Goal: Book appointment/travel/reservation

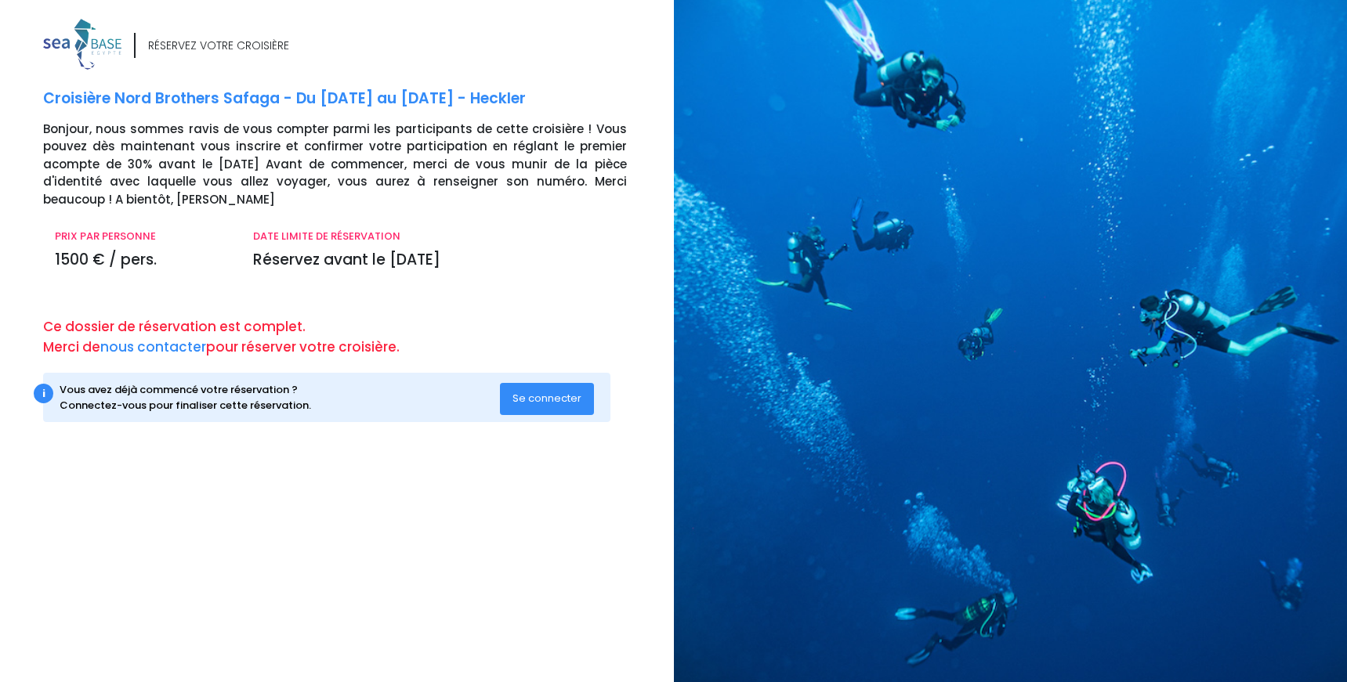
click at [544, 396] on span "Se connecter" at bounding box center [546, 398] width 69 height 15
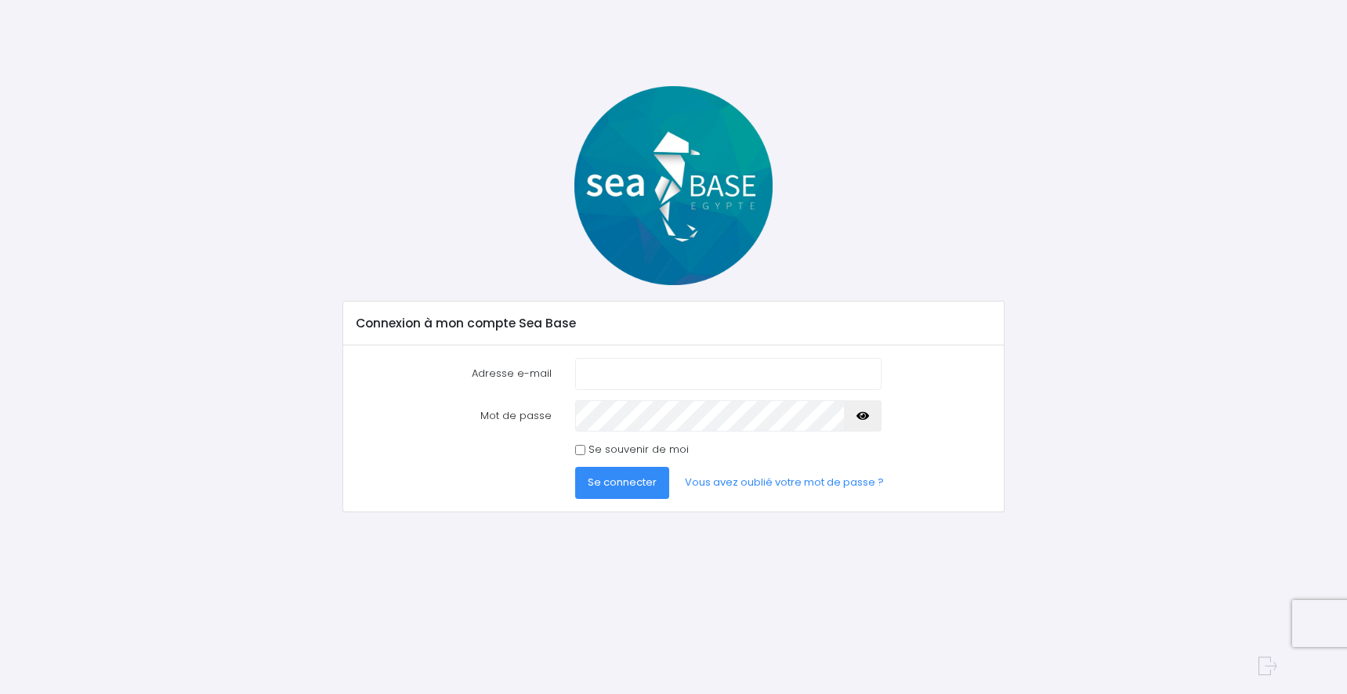
type input "remi.jamon@bd.com"
click at [622, 489] on span "Se connecter" at bounding box center [622, 482] width 69 height 15
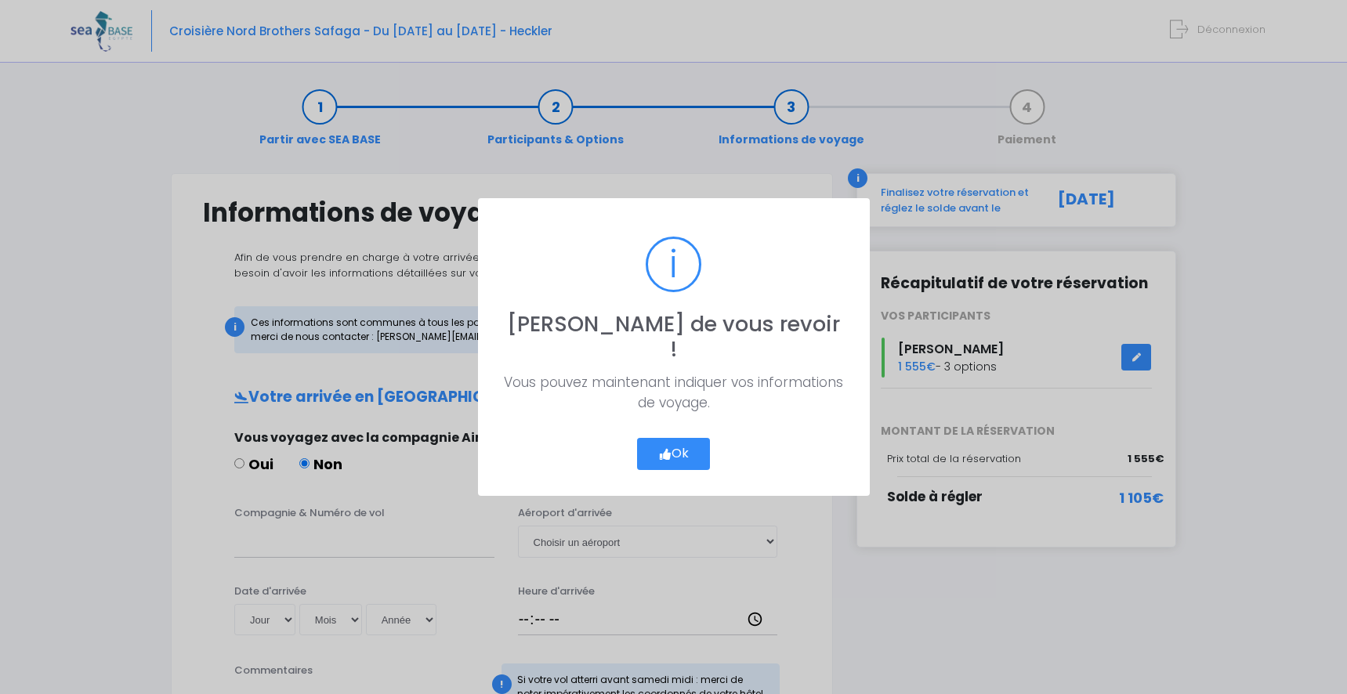
click at [682, 443] on button "Ok" at bounding box center [674, 454] width 74 height 33
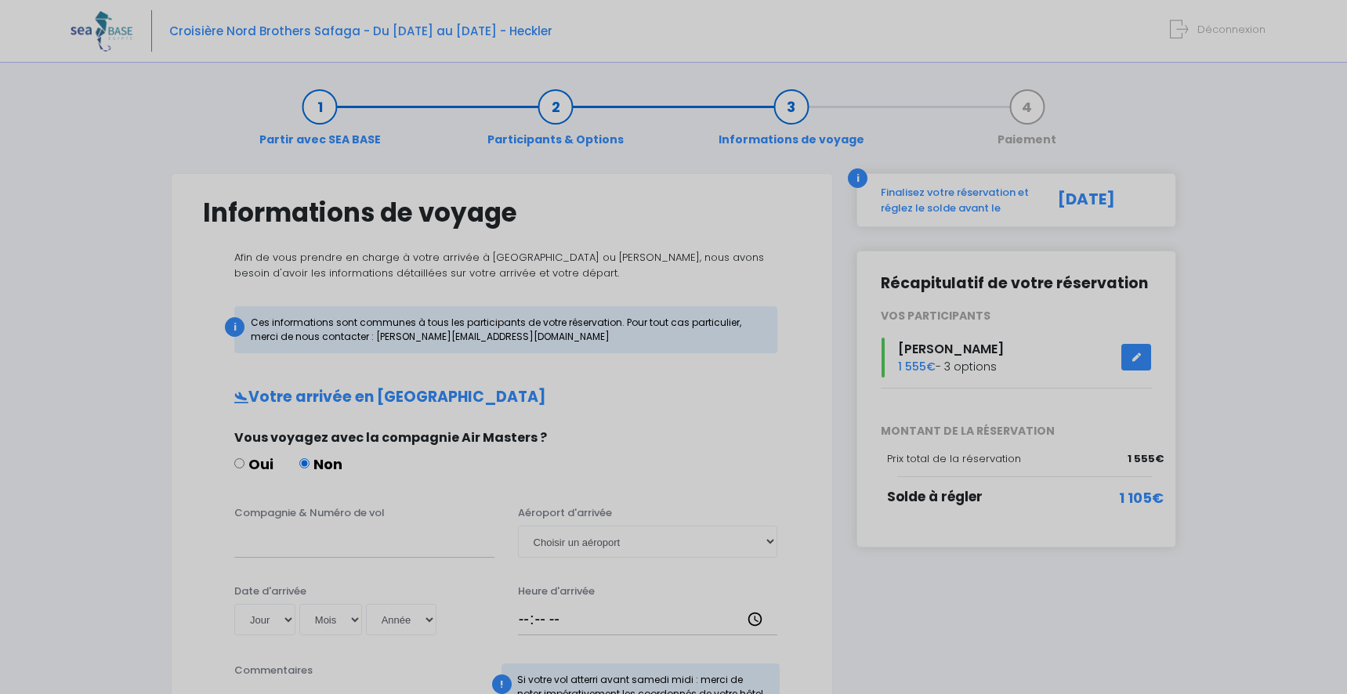
click at [682, 443] on div "? ! i Ravi de vous revoir ! × Vous pouvez maintenant indiquer vos informations …" at bounding box center [673, 347] width 1347 height 694
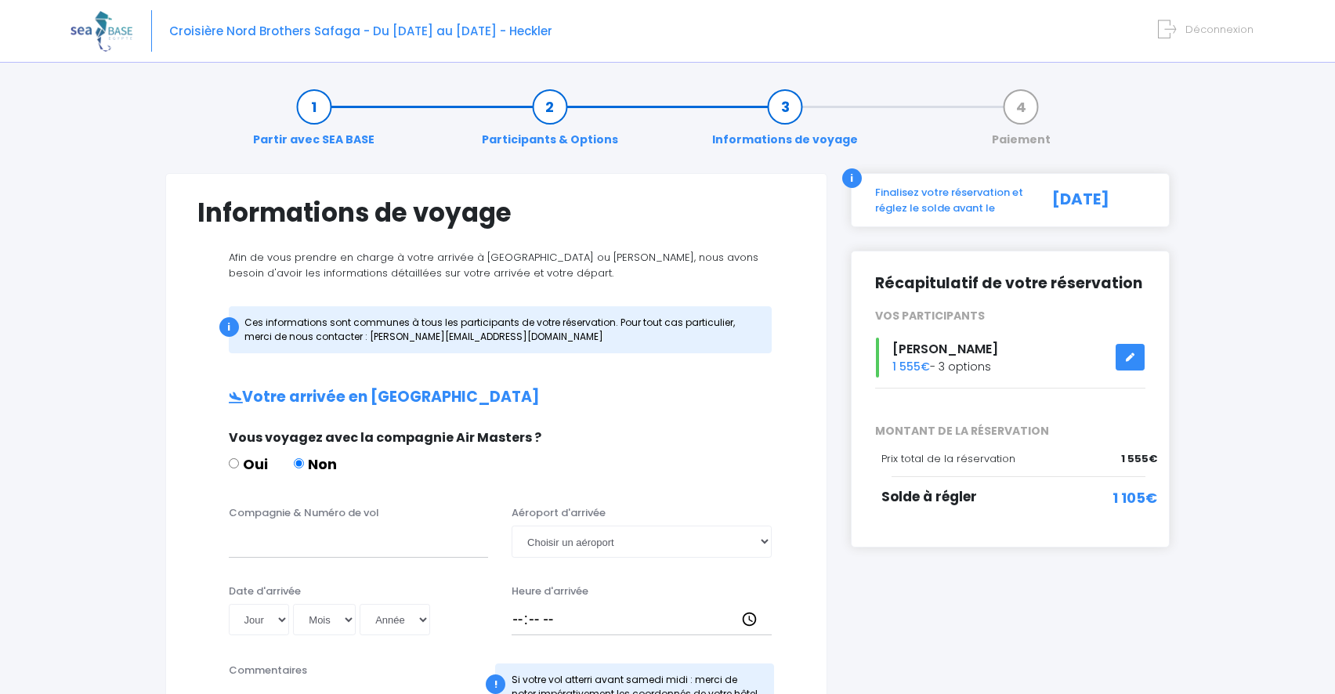
drag, startPoint x: 682, startPoint y: 443, endPoint x: 825, endPoint y: 439, distance: 143.4
click at [823, 439] on div "Informations de voyage Afin de vous prendre en charge à votre arrivée à Hurghad…" at bounding box center [496, 706] width 662 height 1067
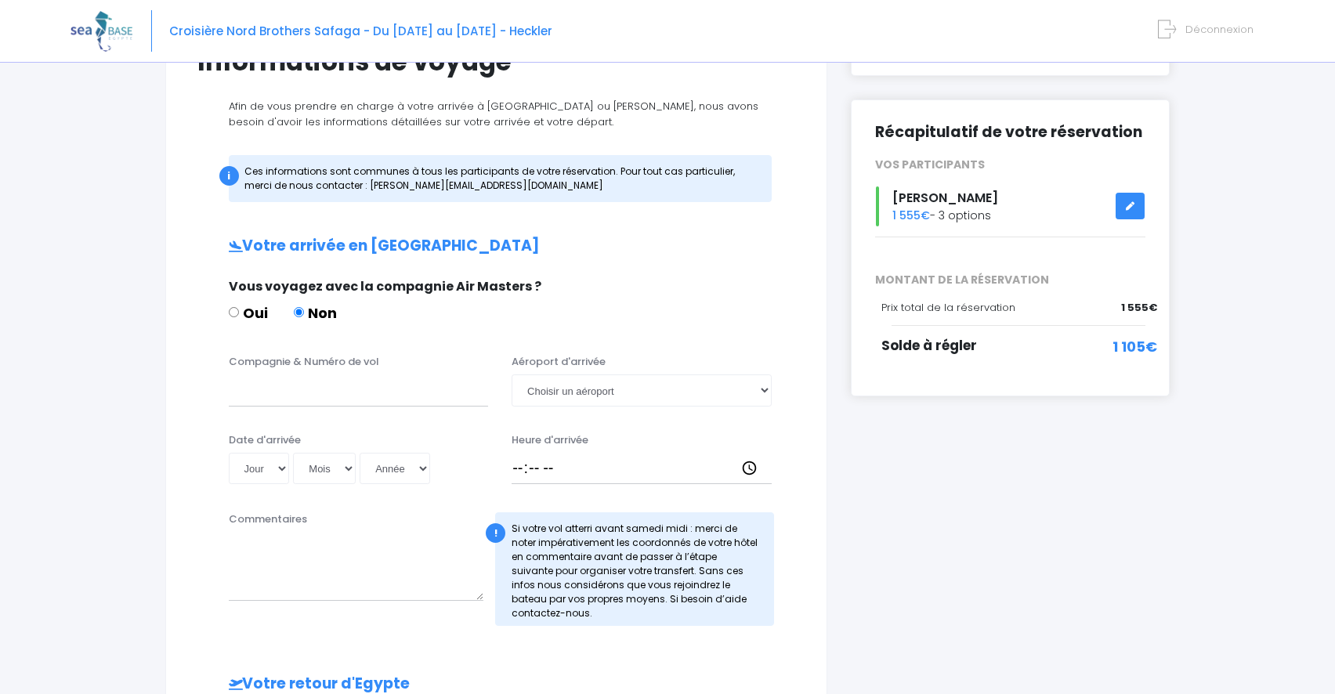
scroll to position [157, 0]
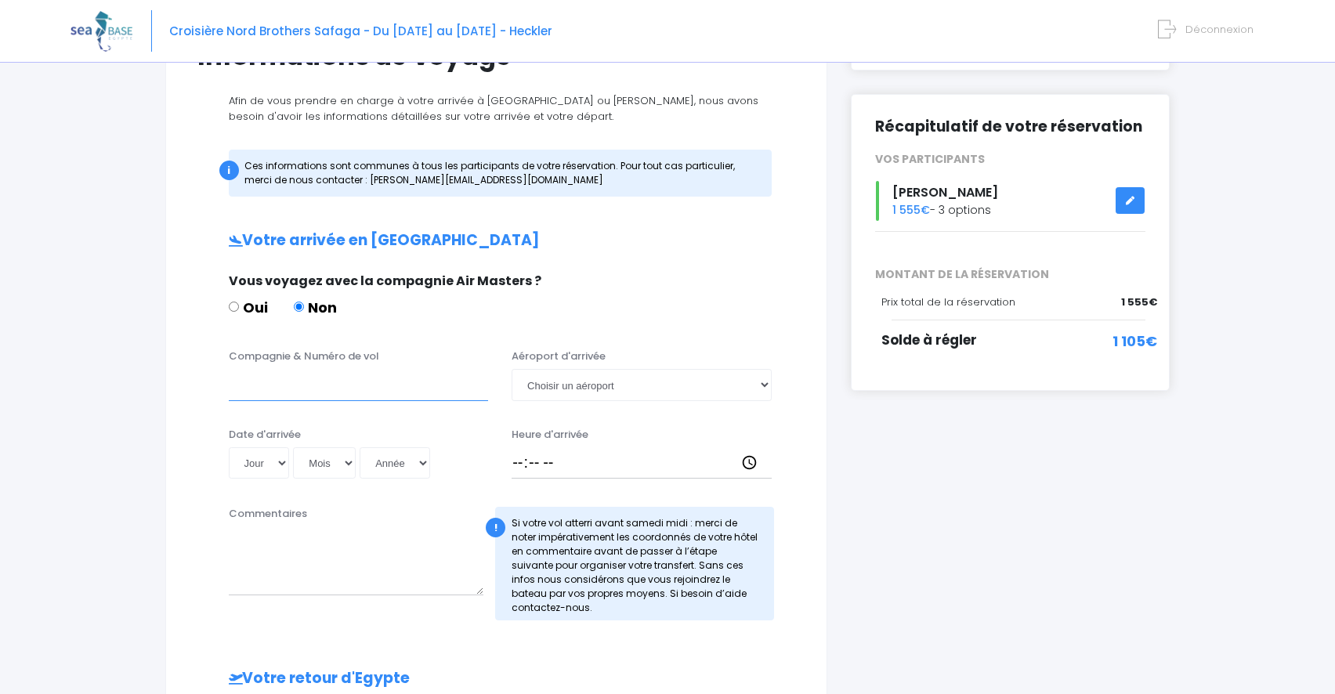
click at [333, 381] on input "Compagnie & Numéro de vol" at bounding box center [359, 384] width 260 height 31
type input "Easyjet"
click at [690, 381] on select "Choisir un aéroport Hurghada Marsa Alam" at bounding box center [642, 384] width 260 height 31
select select "Hurghada"
click at [512, 369] on select "Choisir un aéroport Hurghada Marsa Alam" at bounding box center [642, 384] width 260 height 31
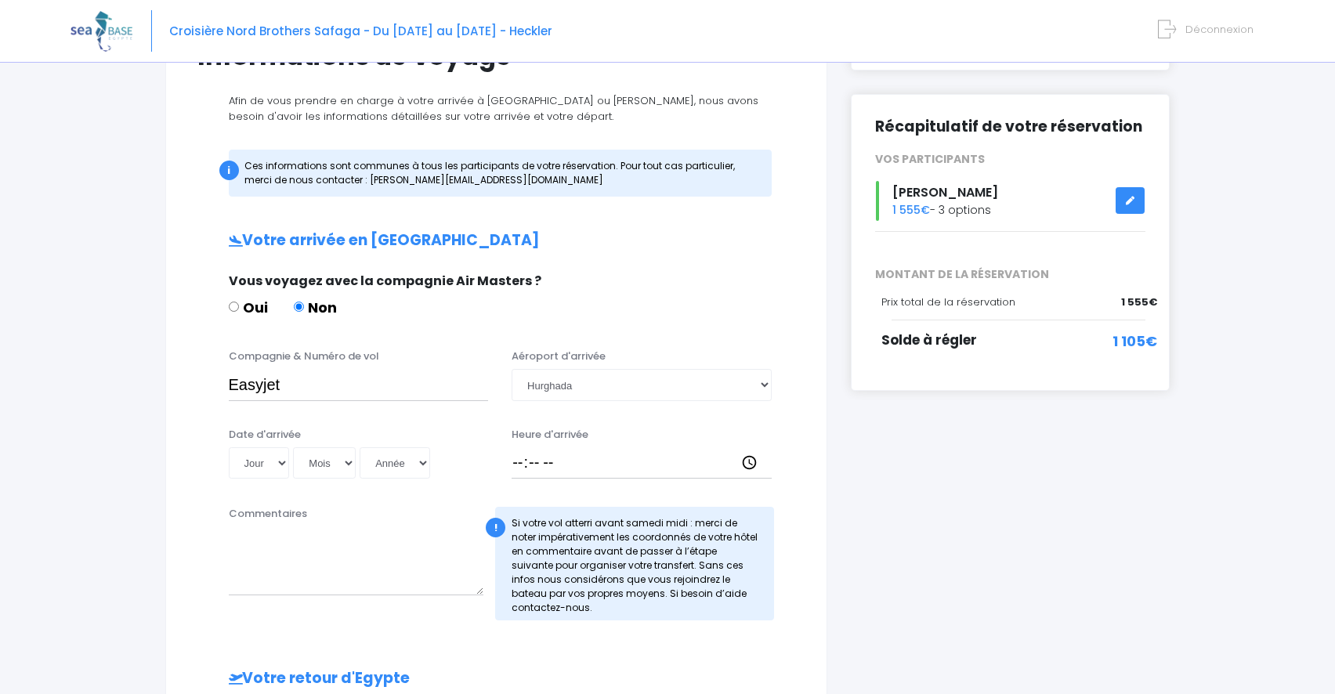
click at [814, 418] on div "Informations de voyage Afin de vous prendre en charge à votre arrivée à Hurghad…" at bounding box center [496, 549] width 662 height 1067
click at [274, 467] on select "Jour 01 02 03 04 05 06 07 08 09 10 11 12 13 14 15 16 17 18 19 20 21 22 23 24 25…" at bounding box center [259, 462] width 61 height 31
select select "22"
click at [229, 447] on select "Jour 01 02 03 04 05 06 07 08 09 10 11 12 13 14 15 16 17 18 19 20 21 22 23 24 25…" at bounding box center [259, 462] width 61 height 31
click at [337, 463] on select "Mois 01 02 03 04 05 06 07 08 09 10 11 12" at bounding box center [324, 462] width 63 height 31
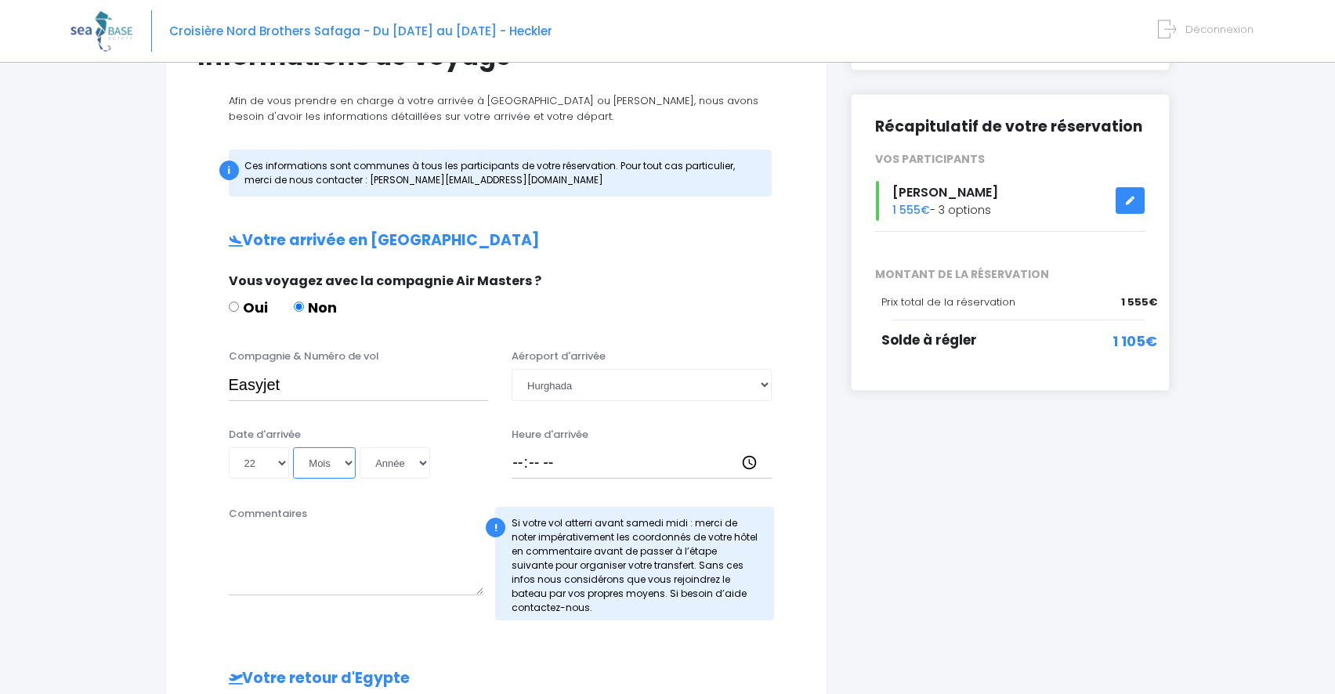
select select "11"
click at [293, 447] on select "Mois 01 02 03 04 05 06 07 08 09 10 11 12" at bounding box center [324, 462] width 63 height 31
click at [410, 461] on select "Année 2045 2044 2043 2042 2041 2040 2039 2038 2037 2036 2035 2034 2033 2032 203…" at bounding box center [395, 462] width 71 height 31
select select "2025"
click at [360, 447] on select "Année 2045 2044 2043 2042 2041 2040 2039 2038 2037 2036 2035 2034 2033 2032 203…" at bounding box center [395, 462] width 71 height 31
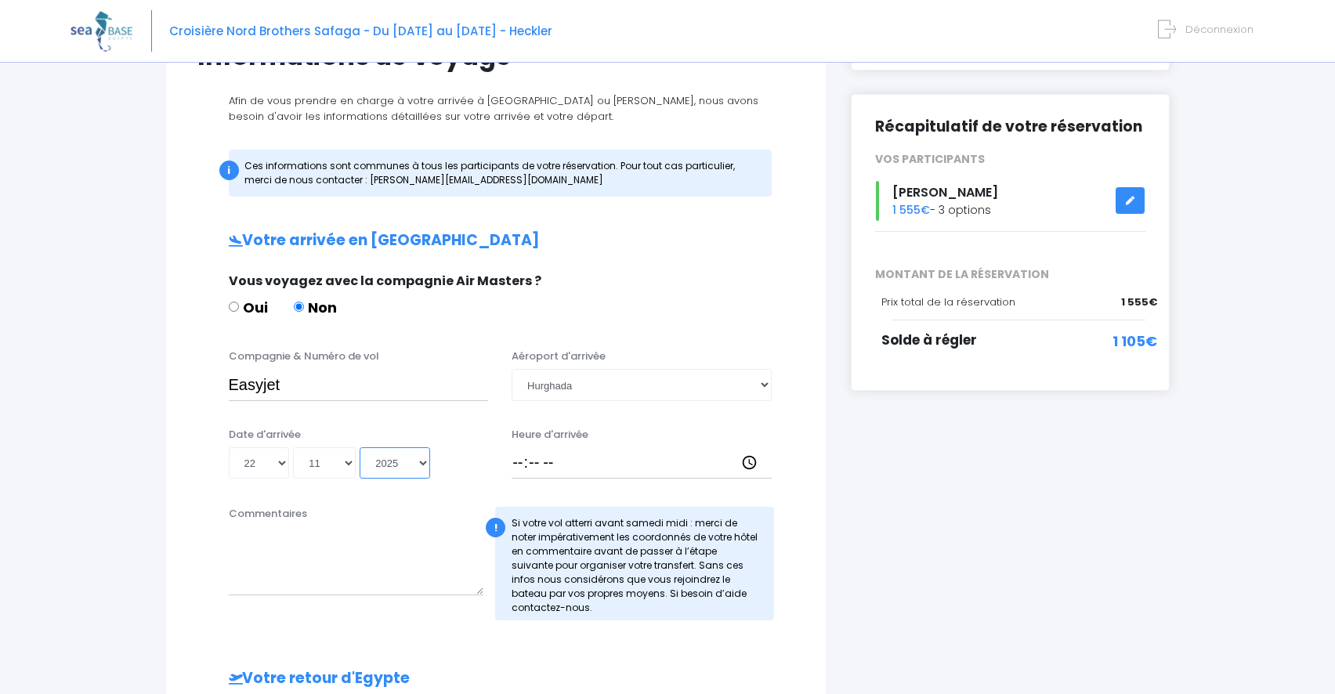
type input "2025-11-22"
click at [418, 521] on div "Commentaires" at bounding box center [356, 563] width 279 height 114
click at [566, 456] on input "Heure d'arrivée" at bounding box center [642, 462] width 260 height 31
type input "18:30"
click at [808, 528] on div "Informations de voyage Afin de vous prendre en charge à votre arrivée à Hurghad…" at bounding box center [496, 549] width 662 height 1067
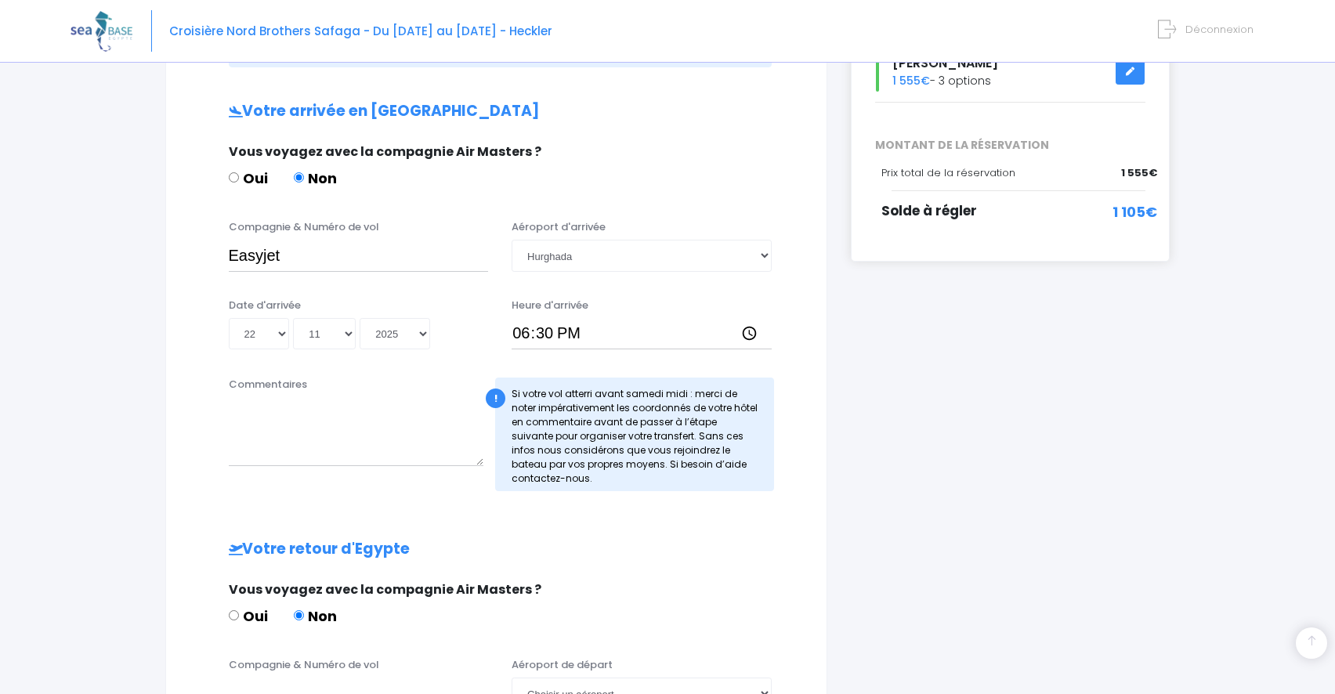
scroll to position [313, 0]
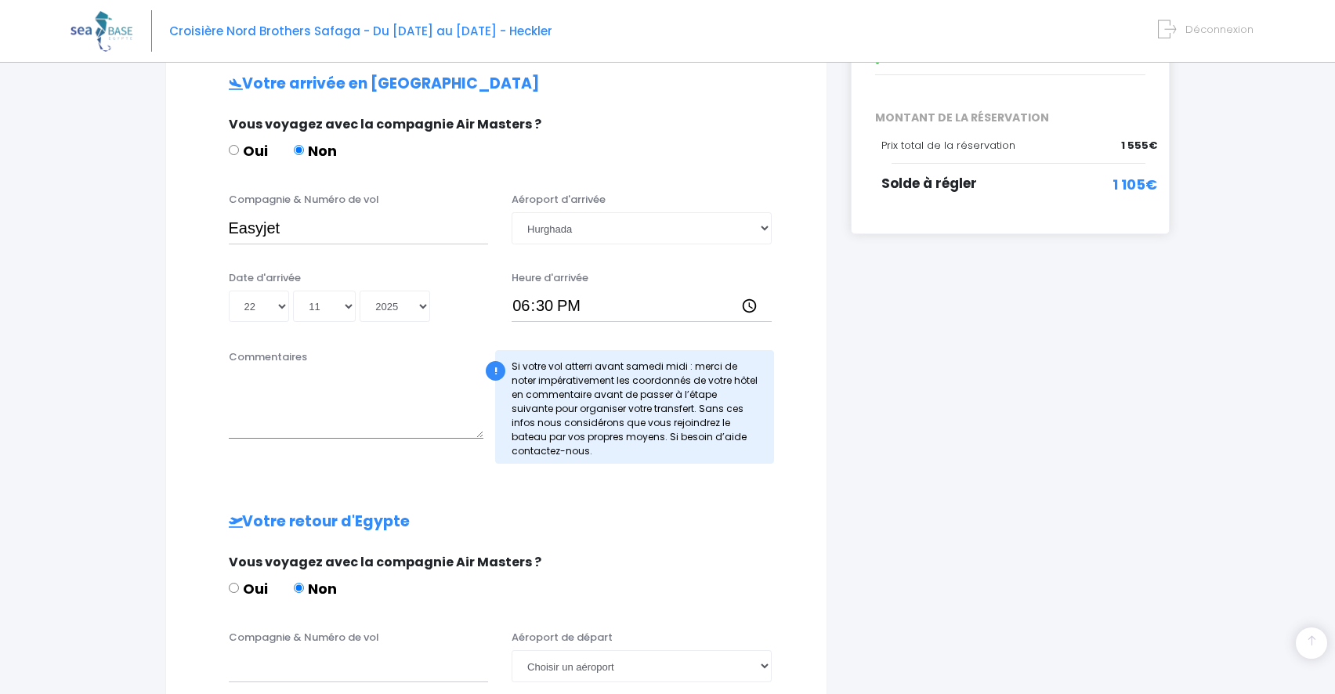
click at [385, 427] on textarea "Commentaires" at bounding box center [356, 404] width 255 height 69
type textarea "Arrivée avec [PERSON_NAME]"
click at [657, 501] on div "Votre arrivée en Egypte Vous voyagez avec la compagnie Air Masters ? Oui Non Co…" at bounding box center [496, 488] width 598 height 827
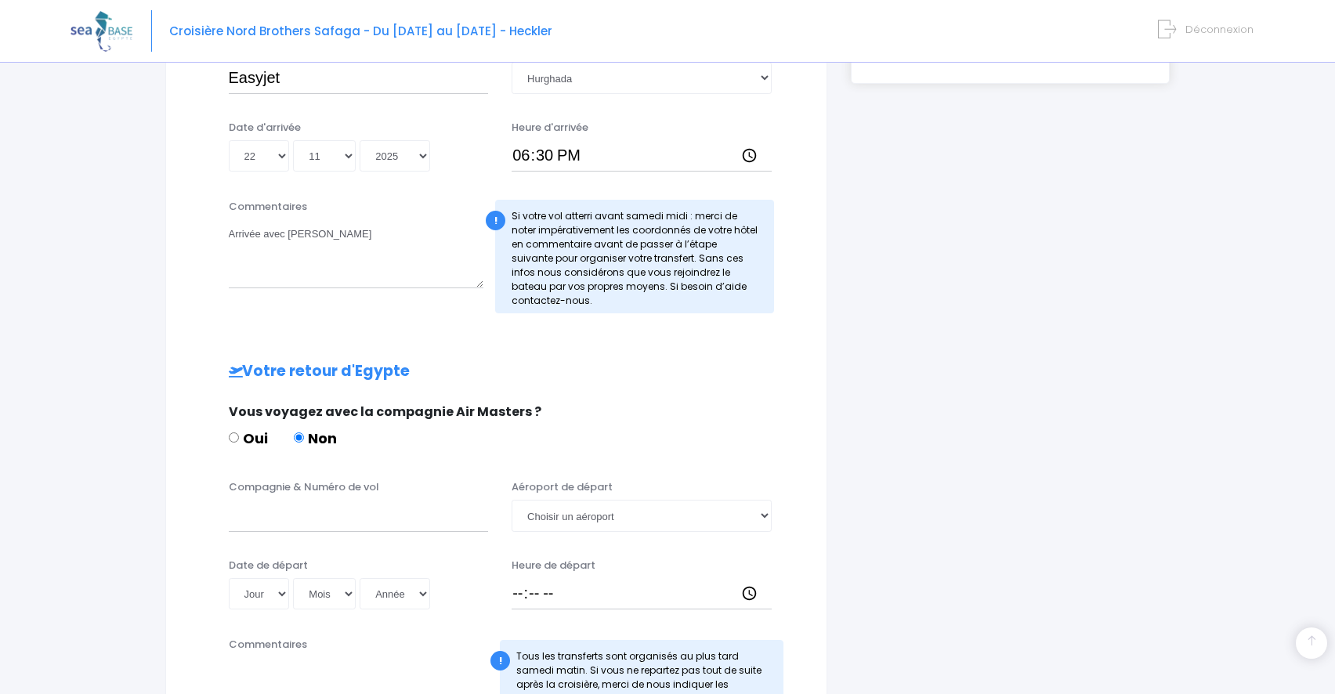
scroll to position [470, 0]
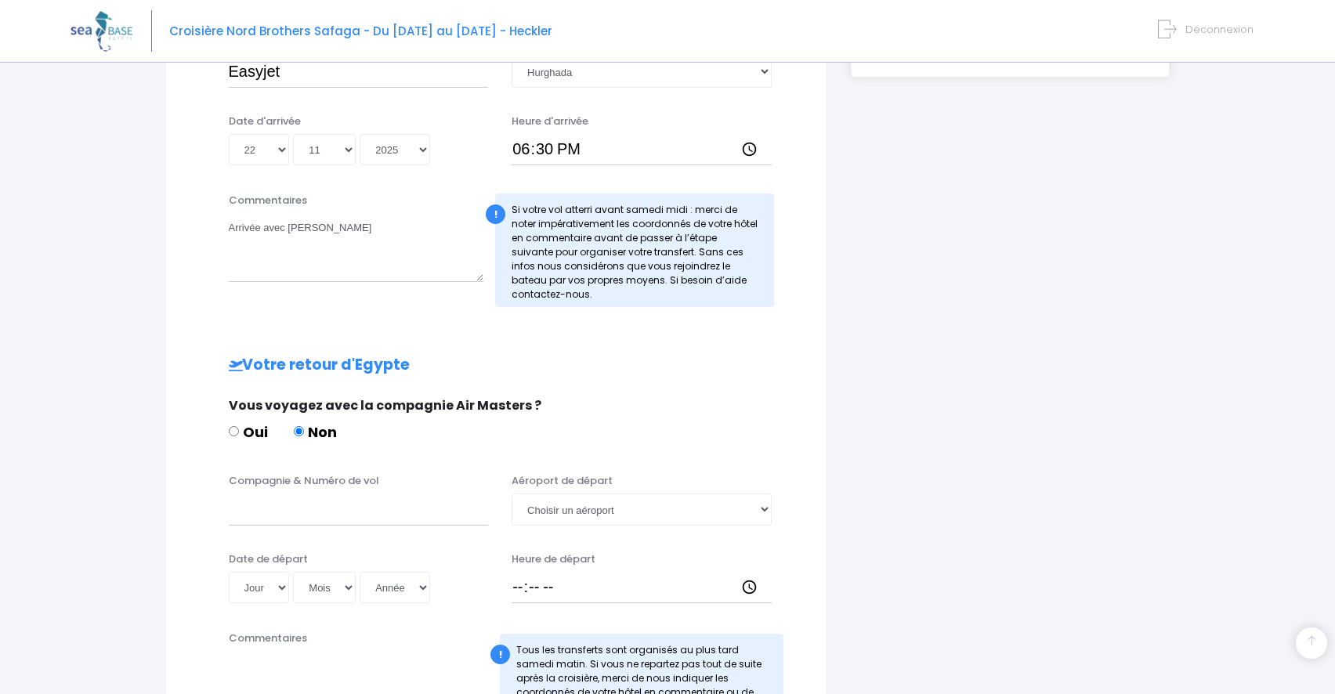
click at [233, 429] on input "Oui" at bounding box center [234, 431] width 10 height 10
radio input "true"
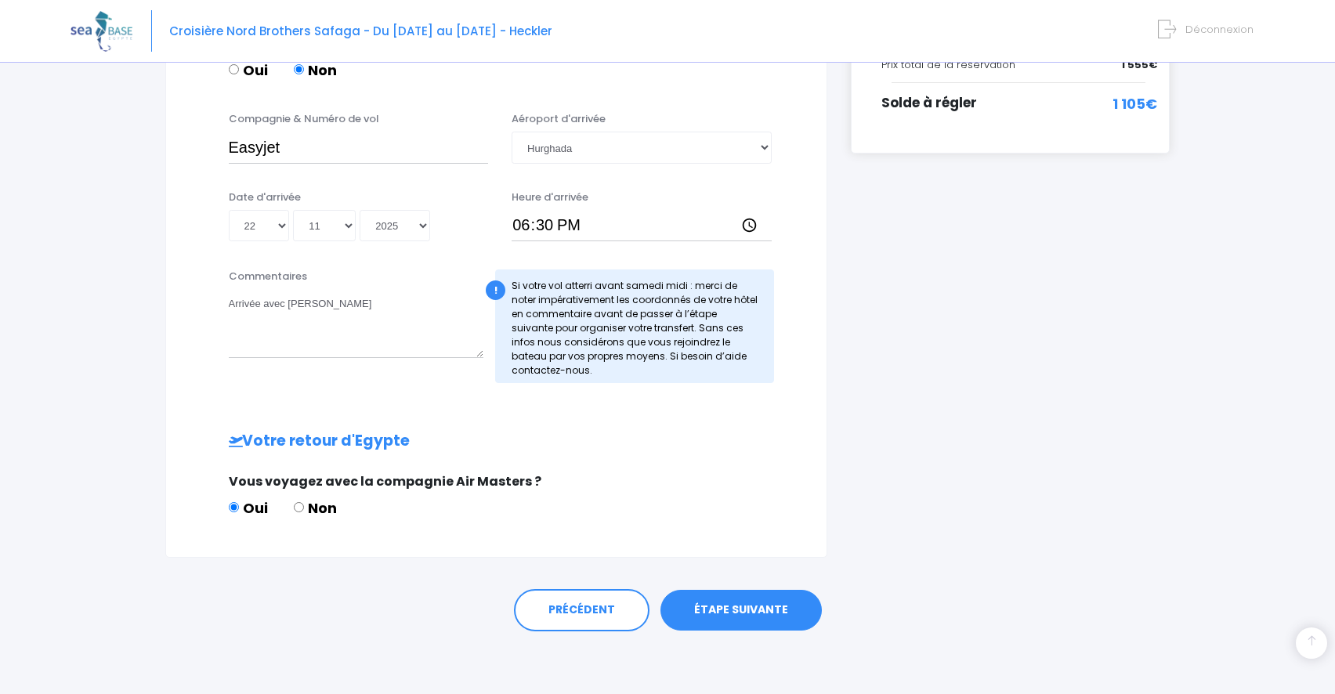
scroll to position [394, 0]
click at [298, 508] on input "Non" at bounding box center [299, 507] width 10 height 10
radio input "true"
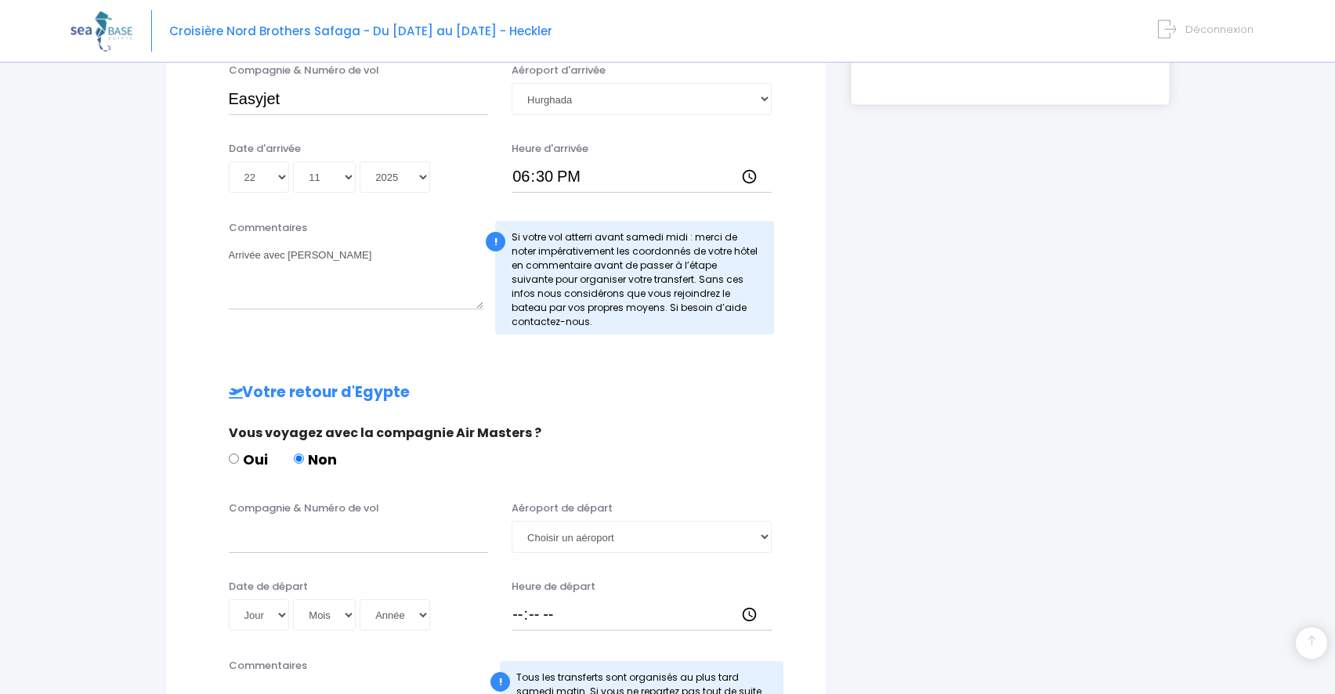
scroll to position [629, 0]
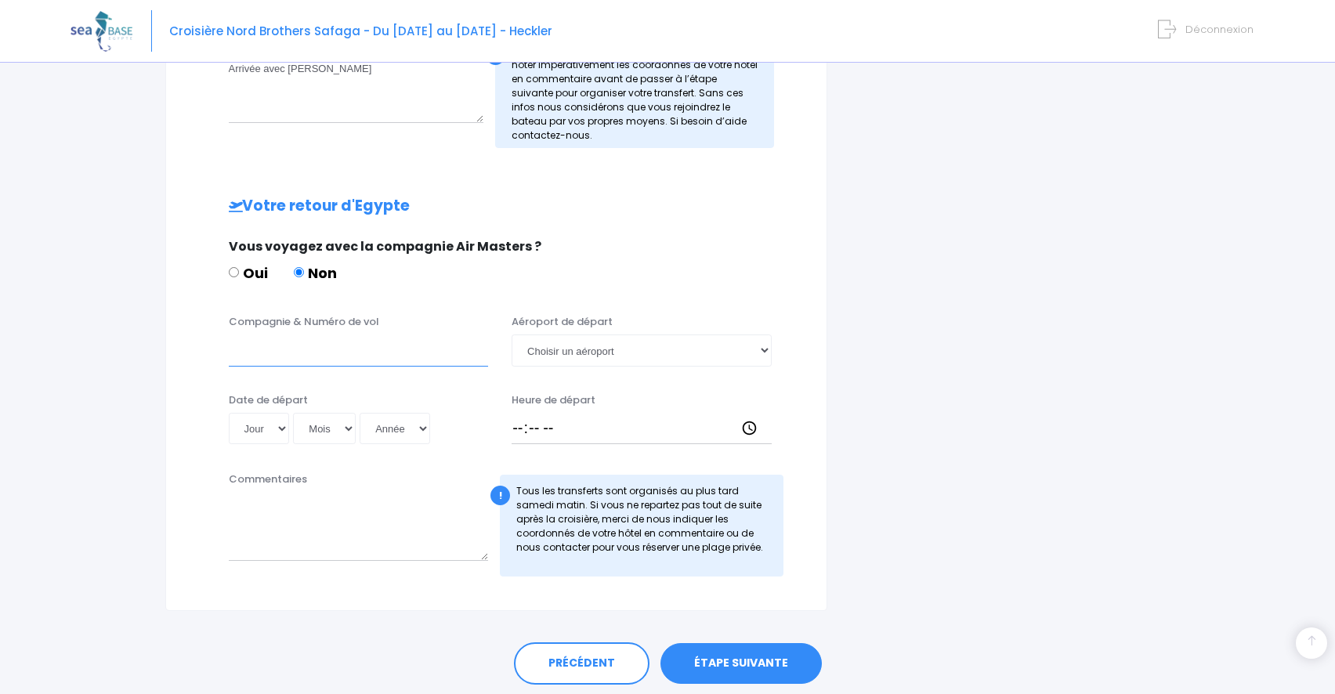
click at [327, 353] on input "Compagnie & Numéro de vol" at bounding box center [359, 349] width 260 height 31
type input "Easyjet"
click at [561, 349] on select "Choisir un aéroport Hurghada Marsa Alam" at bounding box center [642, 349] width 260 height 31
select select "Hurghada"
click at [512, 334] on select "Choisir un aéroport Hurghada Marsa Alam" at bounding box center [642, 349] width 260 height 31
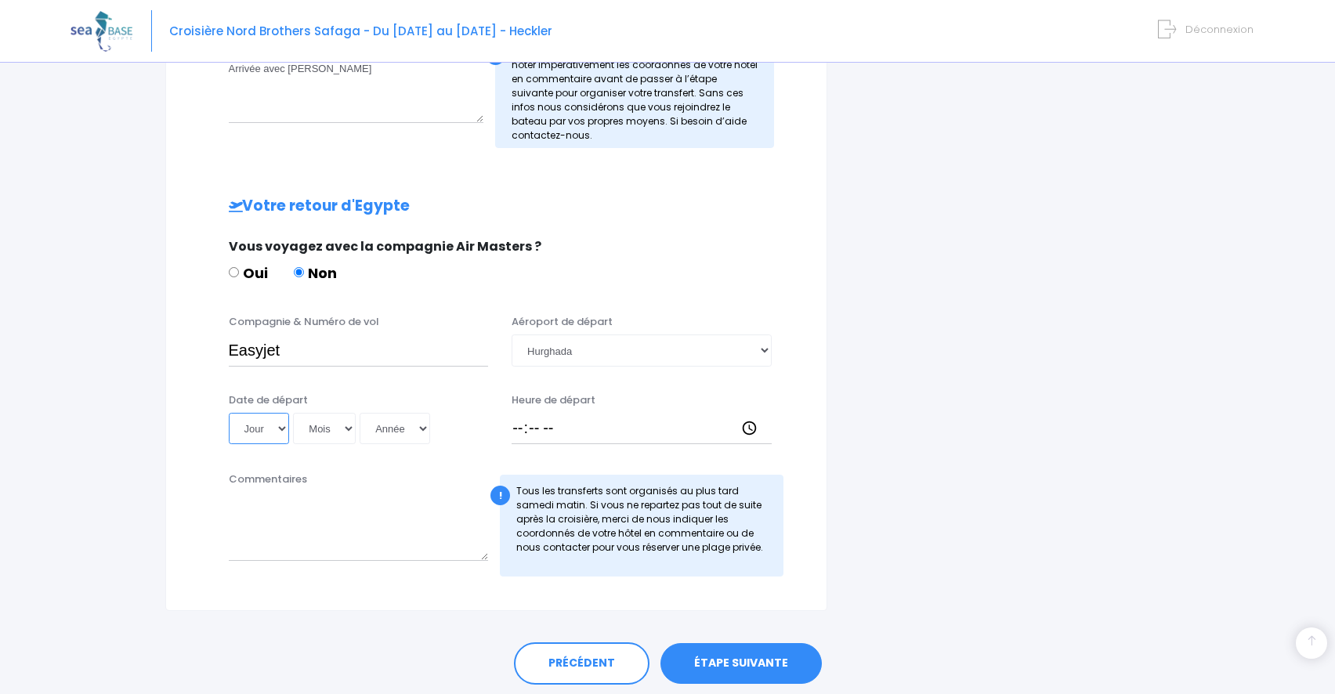
click at [262, 433] on select "Jour 01 02 03 04 05 06 07 08 09 10 11 12 13 14 15 16 17 18 19 20 21 22 23 24 25…" at bounding box center [259, 428] width 61 height 31
select select "29"
click at [229, 413] on select "Jour 01 02 03 04 05 06 07 08 09 10 11 12 13 14 15 16 17 18 19 20 21 22 23 24 25…" at bounding box center [259, 428] width 61 height 31
click at [324, 433] on select "Mois 01 02 03 04 05 06 07 08 09 10 11 12" at bounding box center [324, 428] width 63 height 31
select select "11"
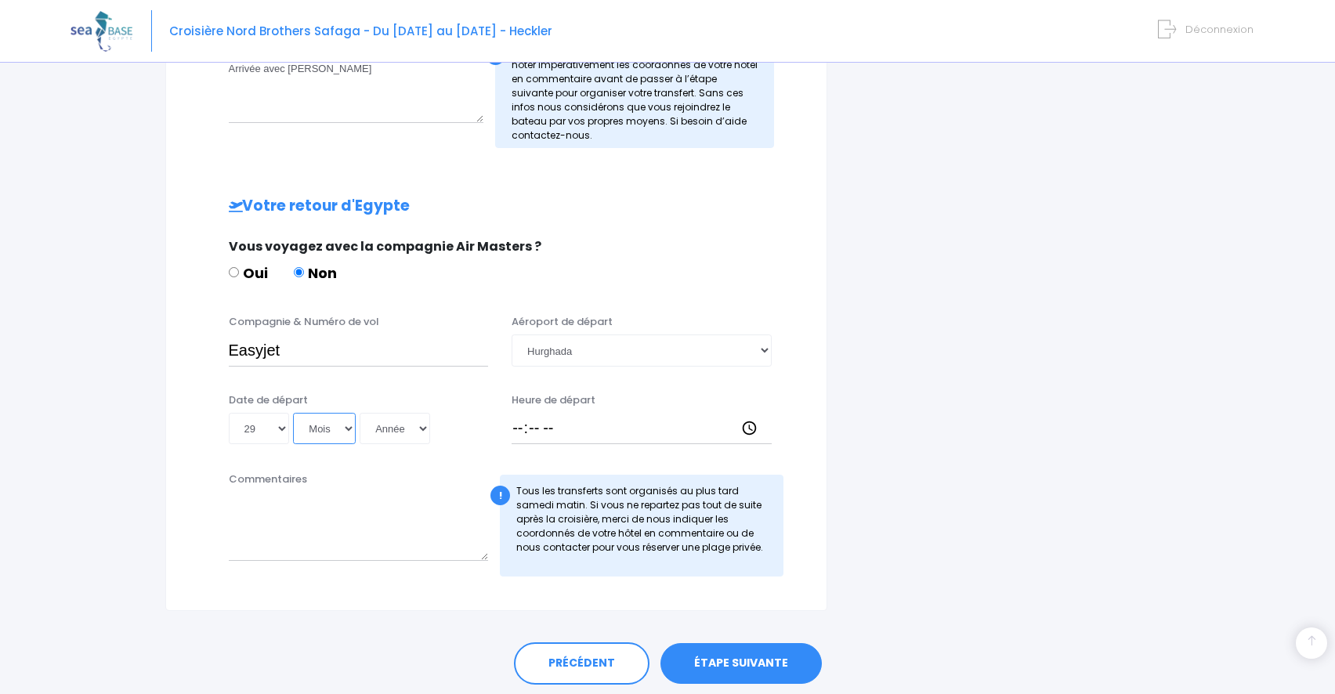
click at [293, 413] on select "Mois 01 02 03 04 05 06 07 08 09 10 11 12" at bounding box center [324, 428] width 63 height 31
click at [405, 433] on select "Année 2045 2044 2043 2042 2041 2040 2039 2038 2037 2036 2035 2034 2033 2032 203…" at bounding box center [395, 428] width 71 height 31
select select "2025"
click at [360, 413] on select "Année 2045 2044 2043 2042 2041 2040 2039 2038 2037 2036 2035 2034 2033 2032 203…" at bounding box center [395, 428] width 71 height 31
type input "2025-11-29"
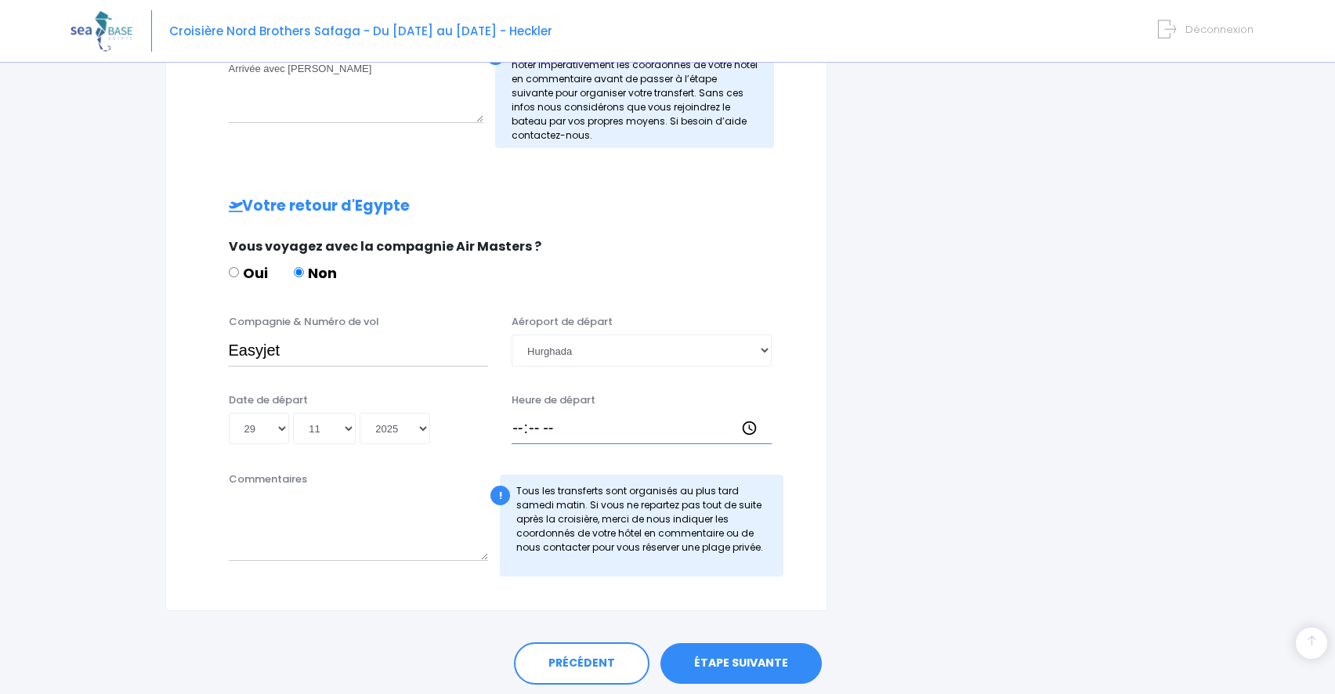
click at [536, 430] on input "Heure de départ" at bounding box center [642, 428] width 260 height 31
click at [515, 427] on input "Heure de départ" at bounding box center [642, 428] width 260 height 31
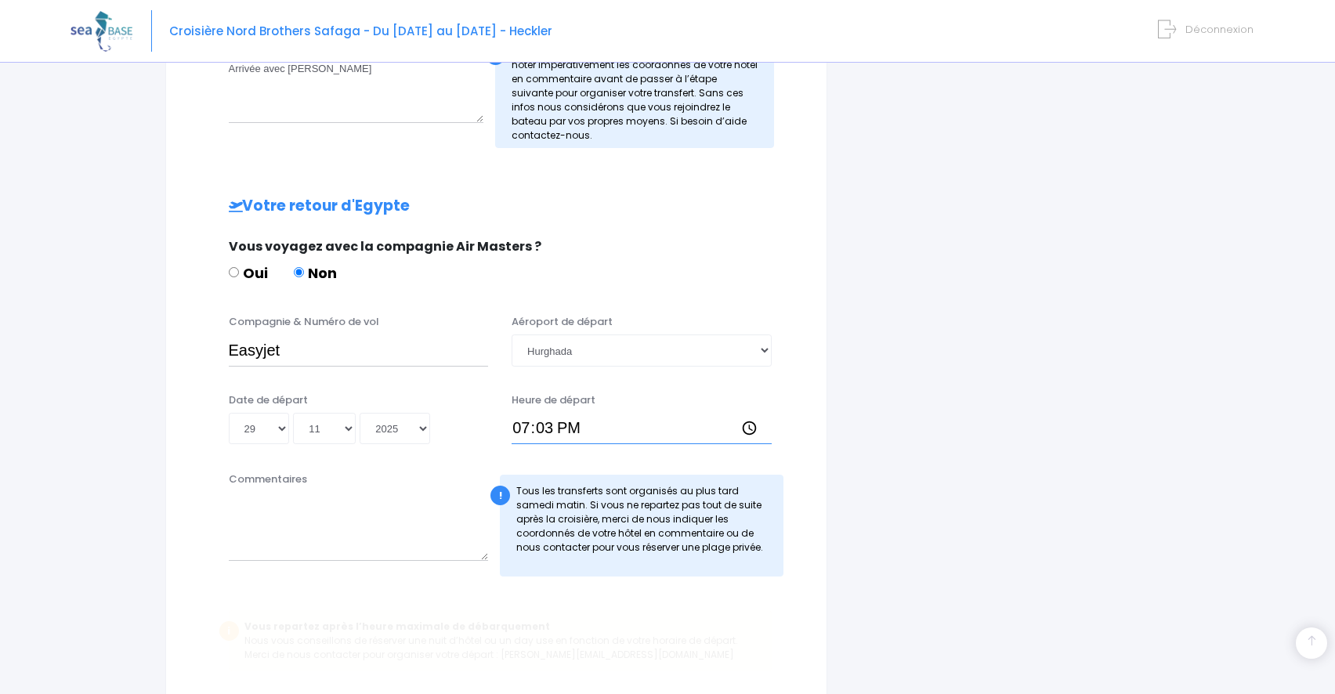
type input "19:30"
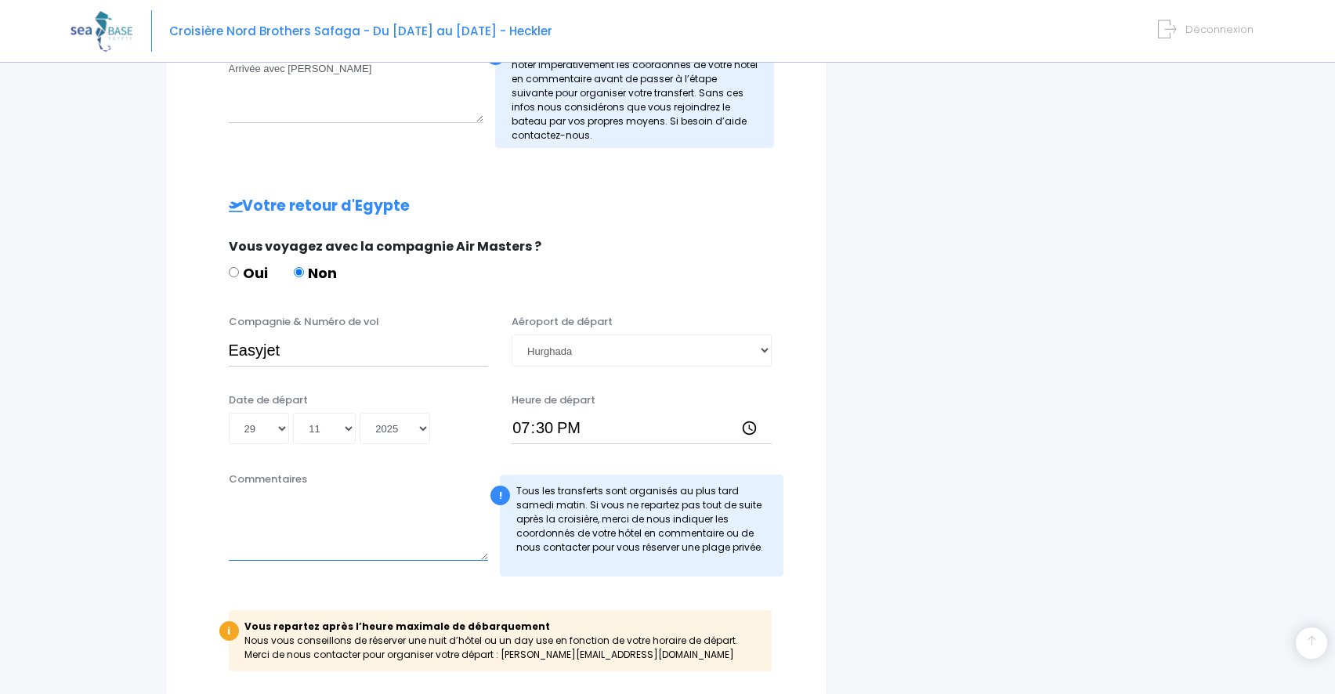
click at [430, 545] on textarea "Commentaires" at bounding box center [359, 526] width 260 height 69
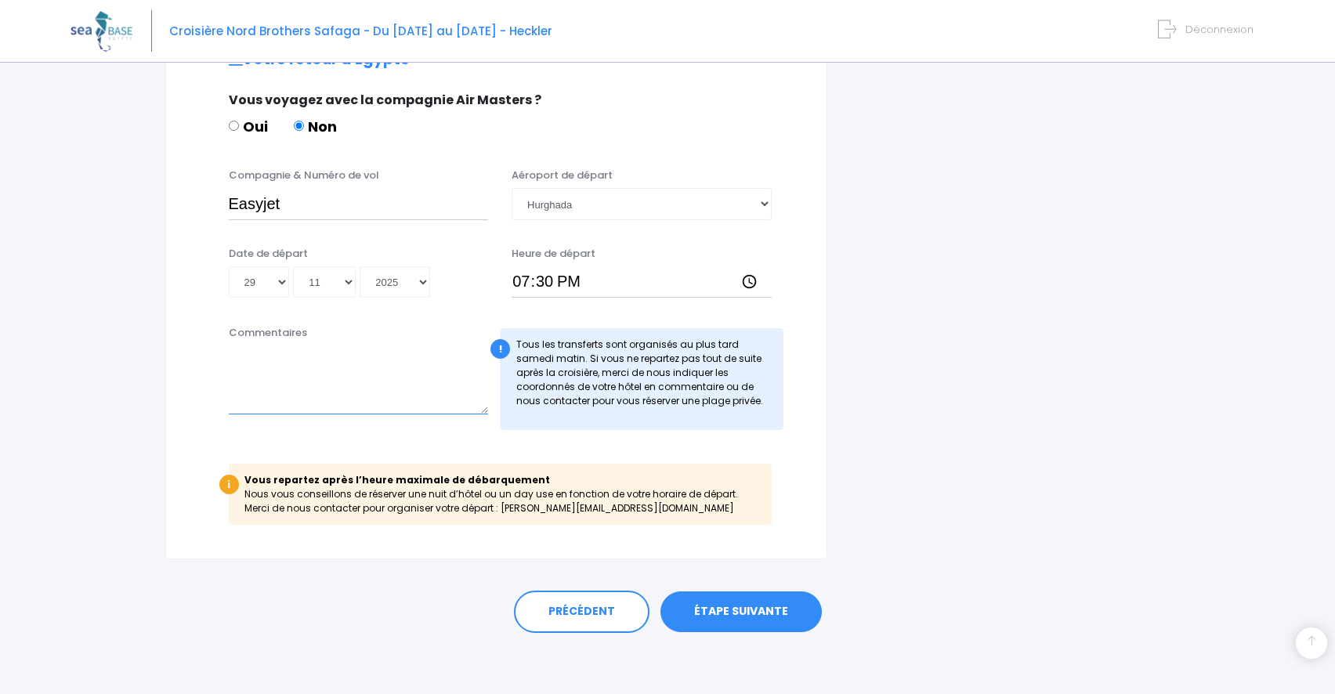
scroll to position [777, 0]
click at [754, 609] on link "ÉTAPE SUIVANTE" at bounding box center [740, 610] width 161 height 41
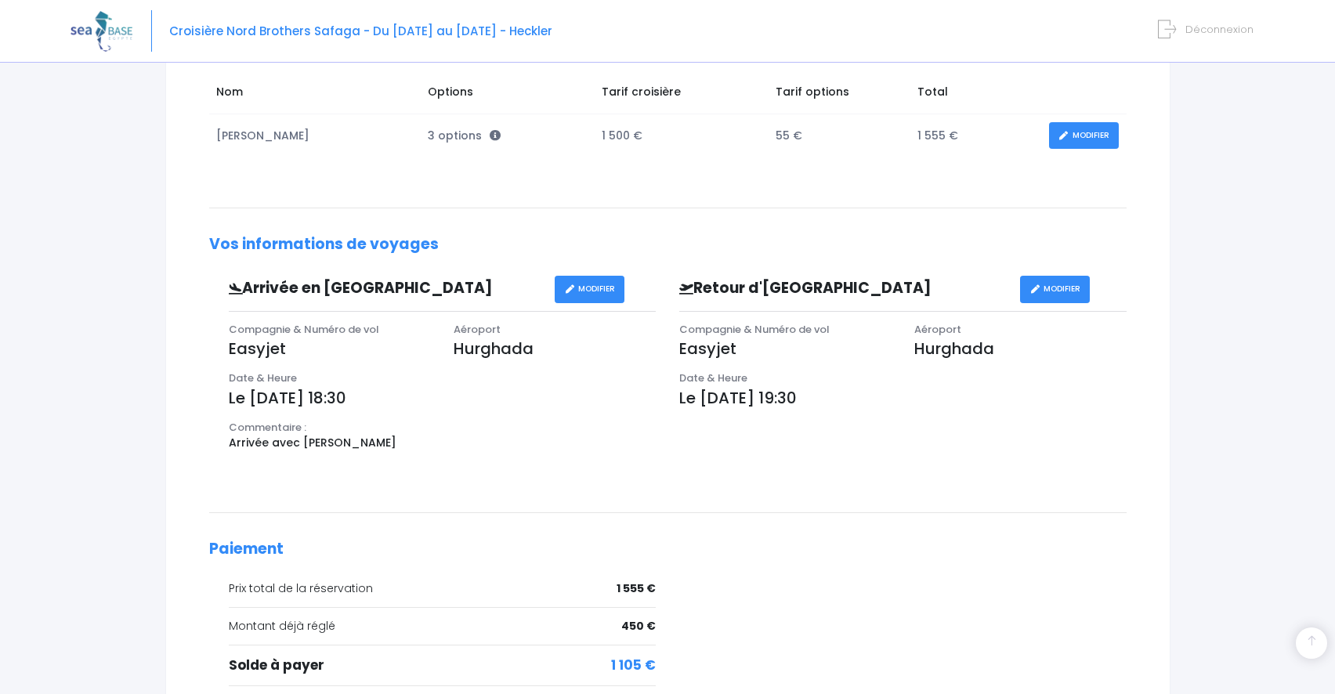
scroll to position [392, 0]
